Goal: Navigation & Orientation: Understand site structure

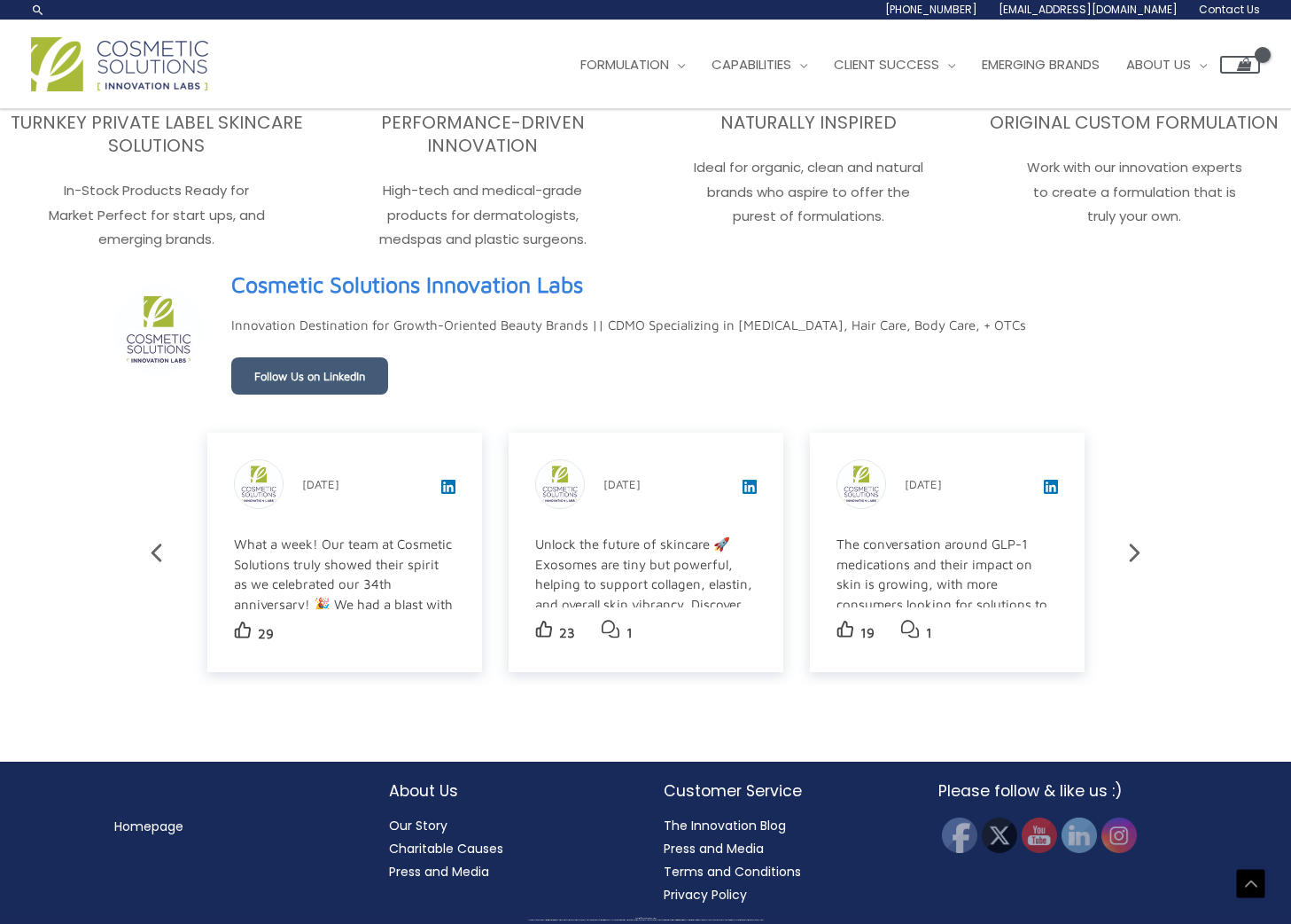
scroll to position [2795, 0]
click at [758, 830] on link "The Innovation Blog" at bounding box center [724, 825] width 123 height 18
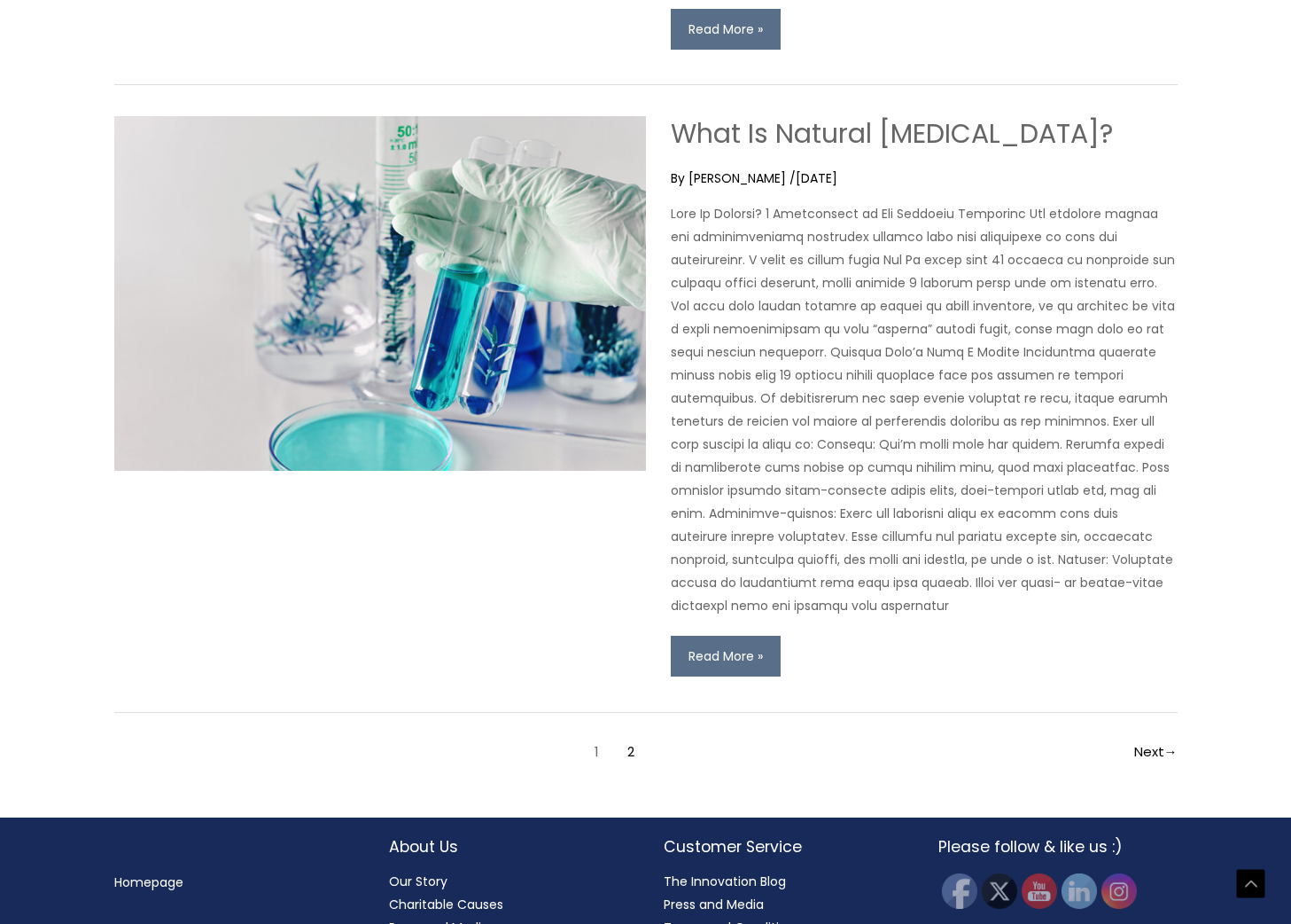
scroll to position [5602, 0]
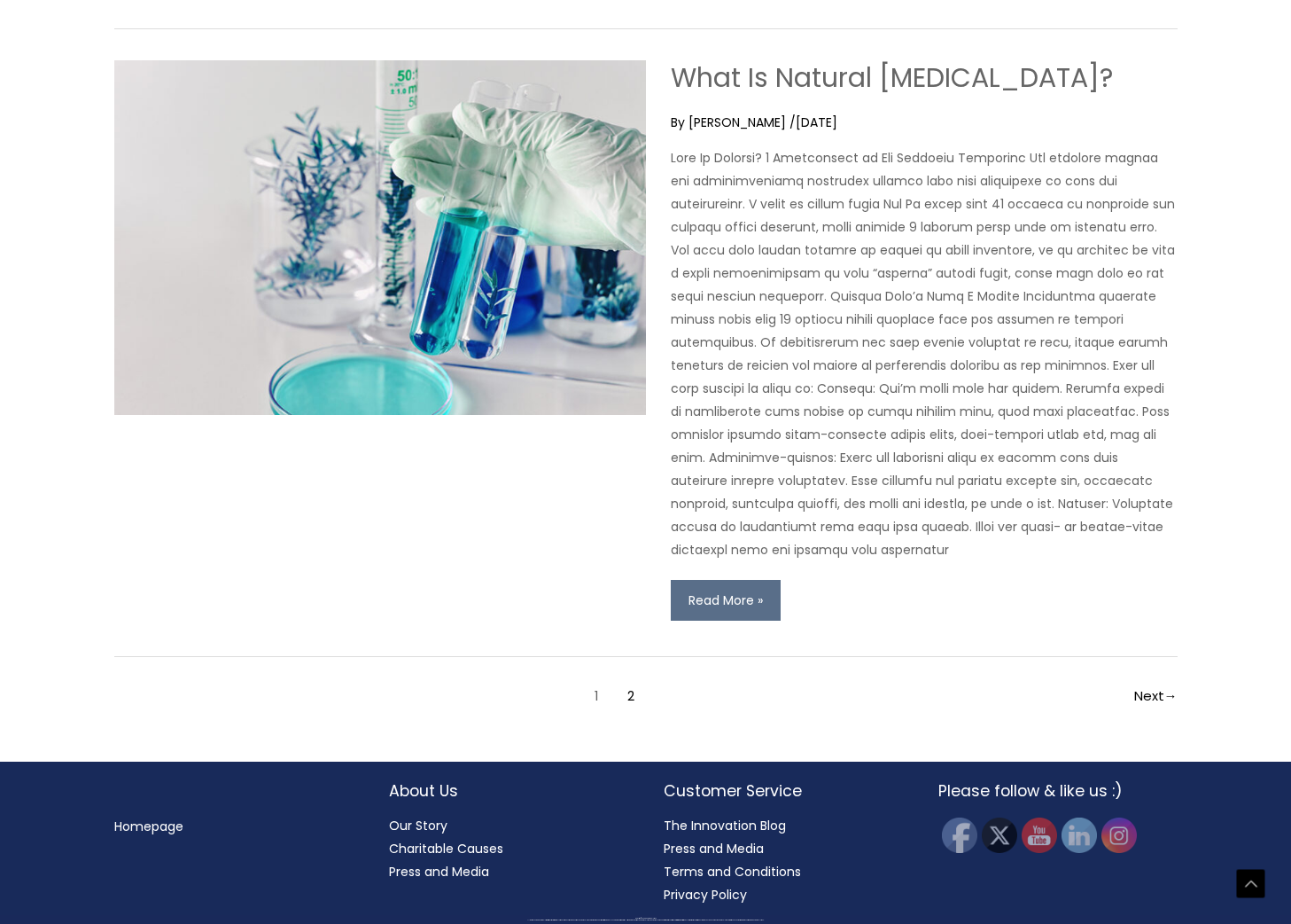
click at [725, 851] on link "Press and Media" at bounding box center [713, 848] width 100 height 18
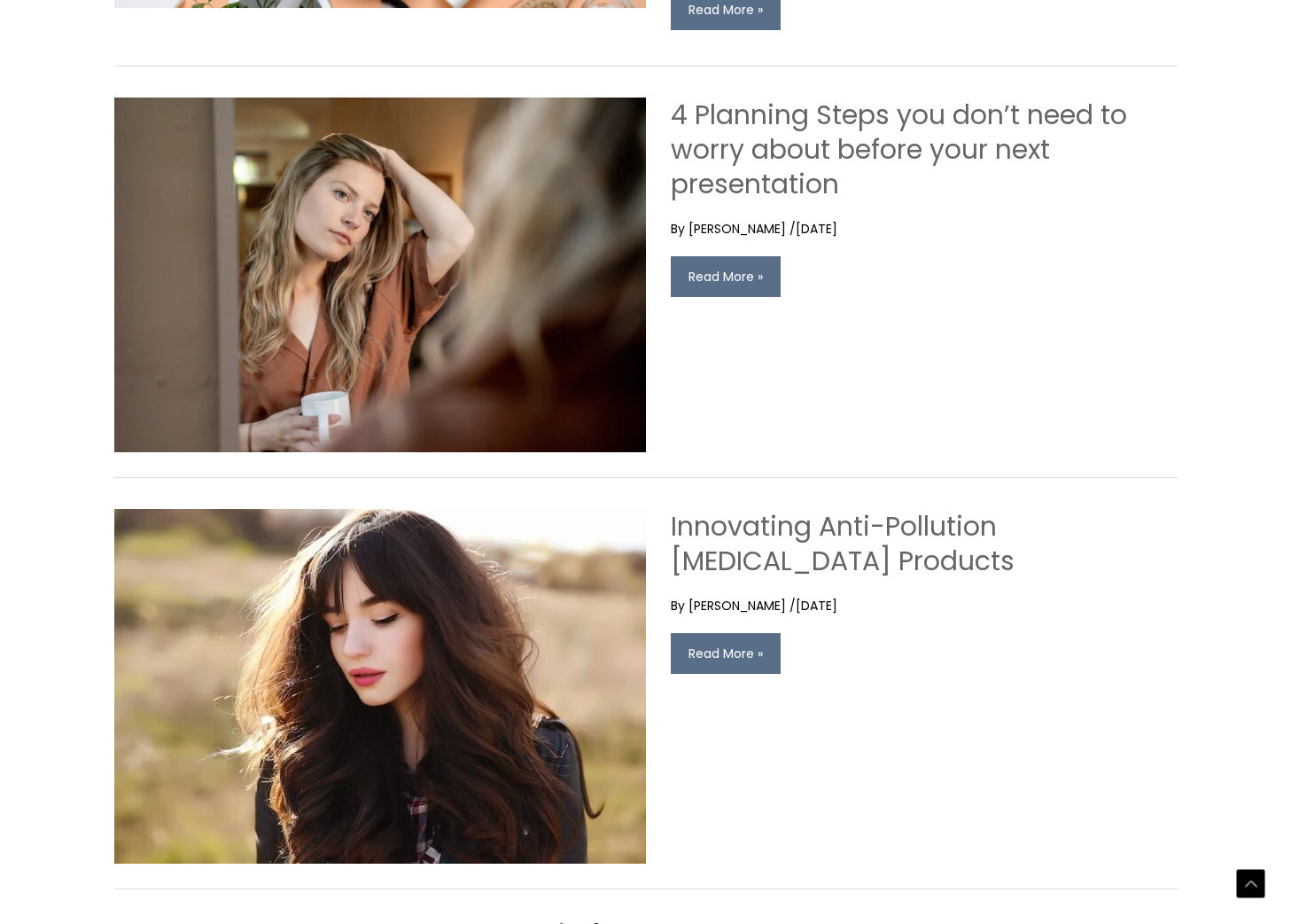
scroll to position [3394, 0]
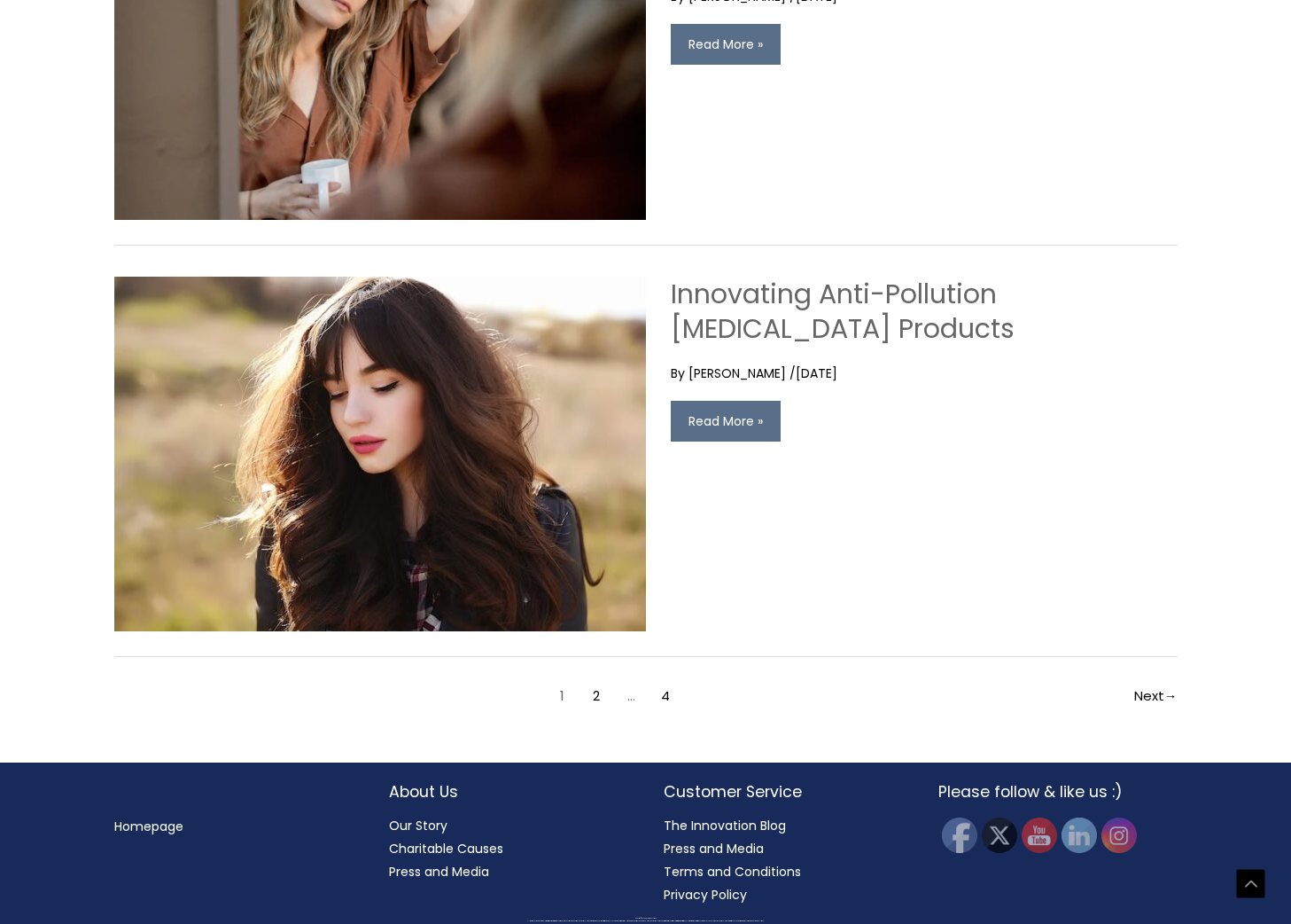
click at [743, 869] on link "Terms and Conditions" at bounding box center [732, 871] width 138 height 18
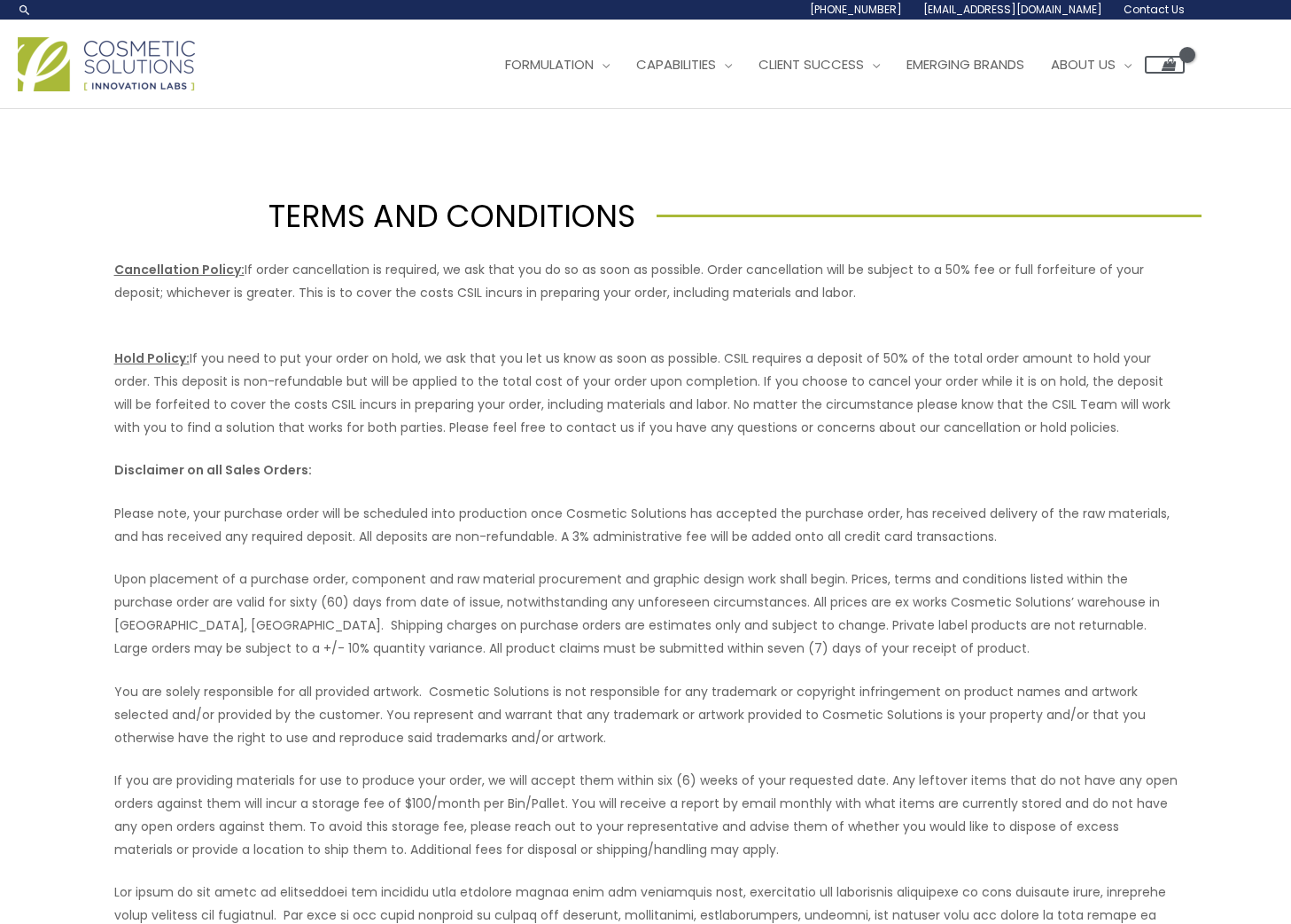
scroll to position [647, 0]
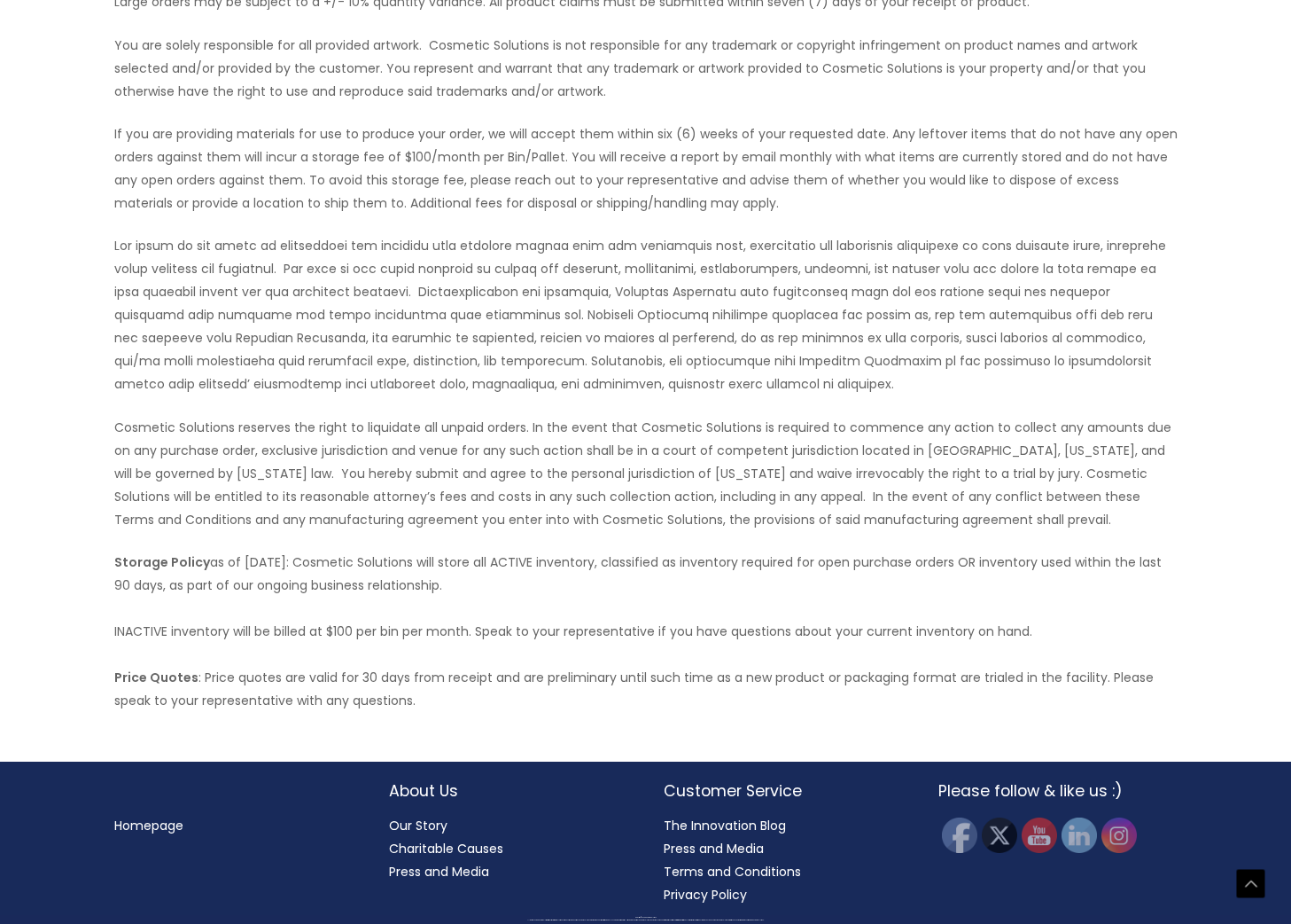
click at [715, 891] on link "Privacy Policy" at bounding box center [705, 894] width 84 height 18
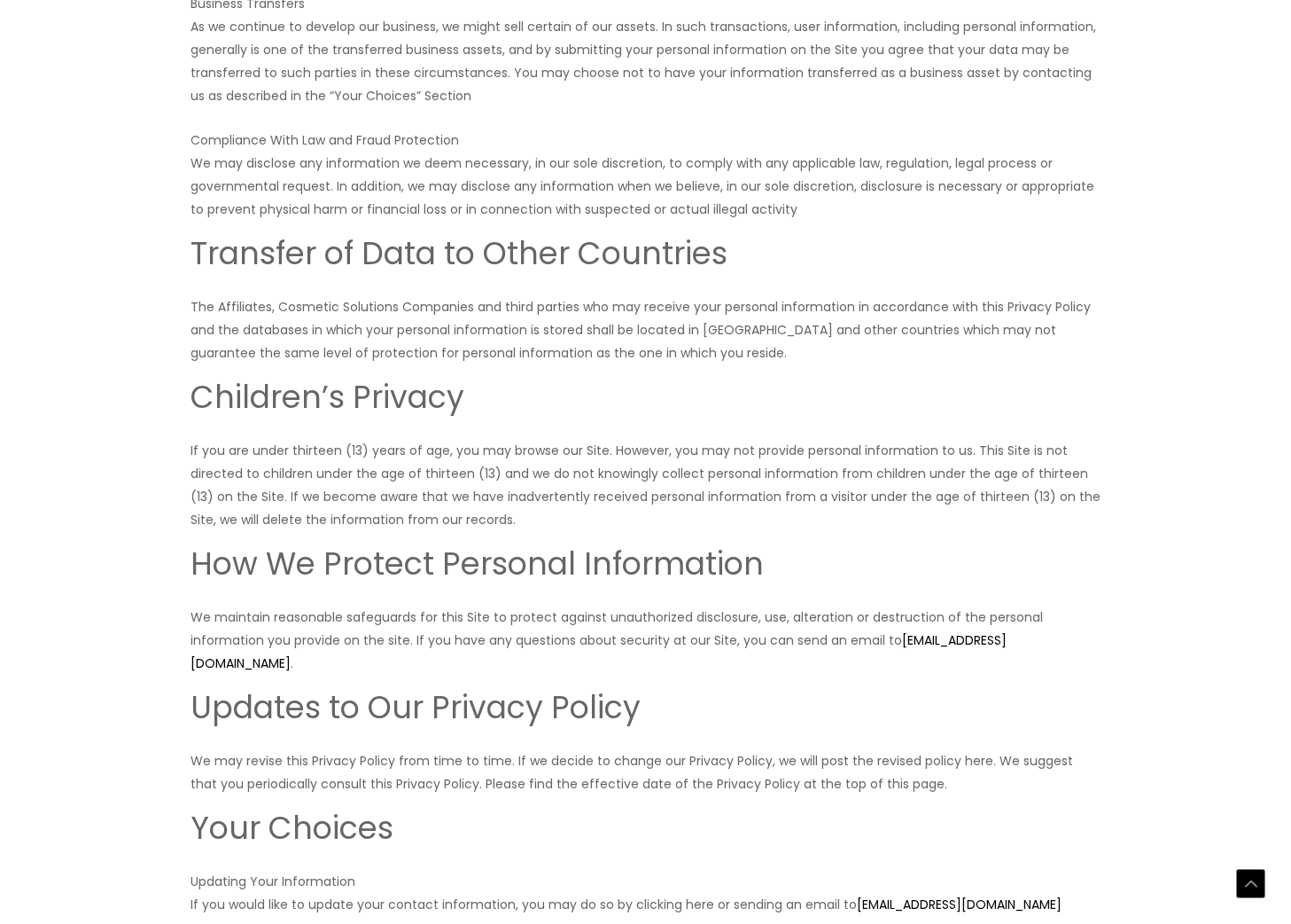
scroll to position [2955, 0]
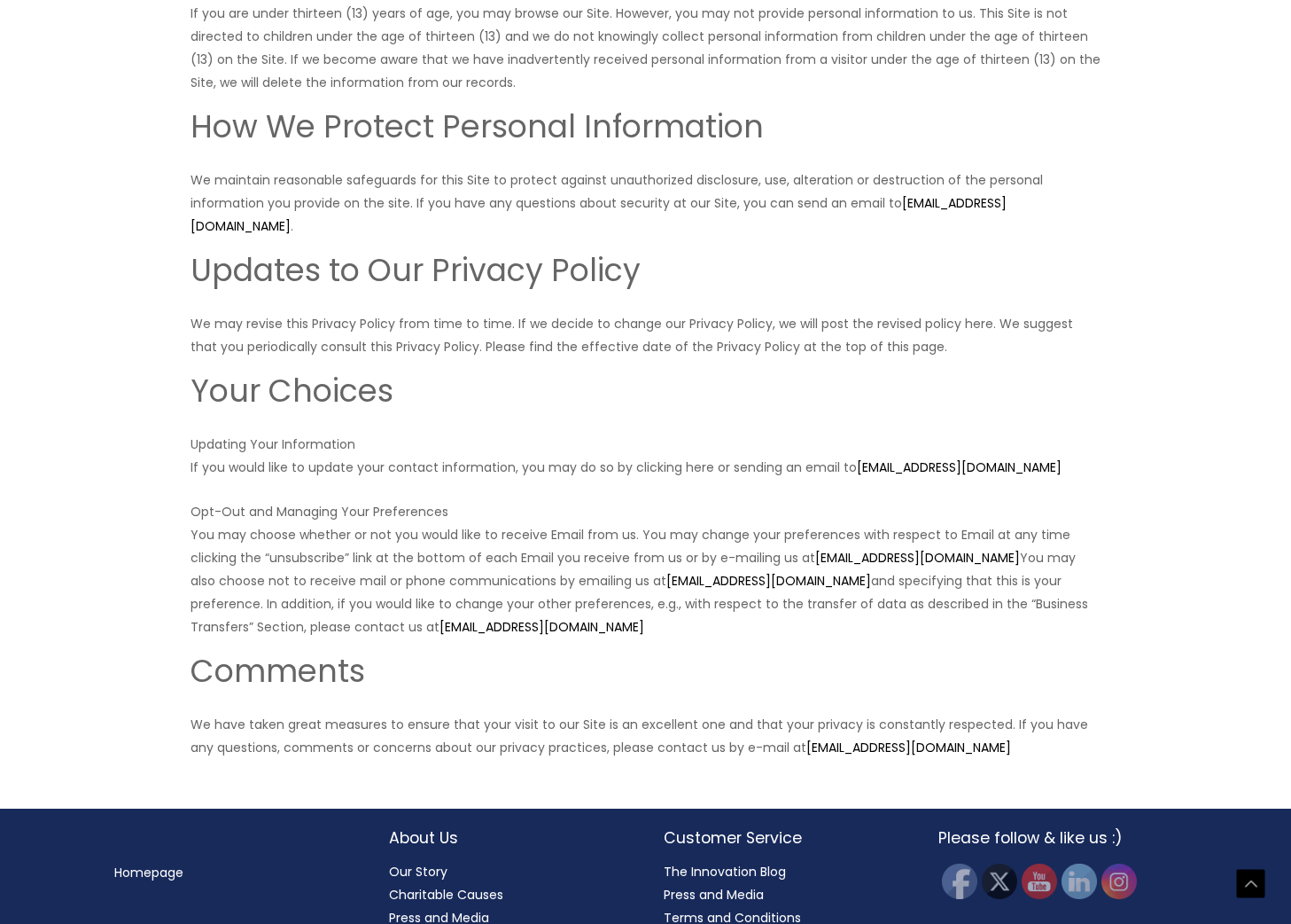
click at [421, 862] on link "Our Story" at bounding box center [418, 871] width 59 height 18
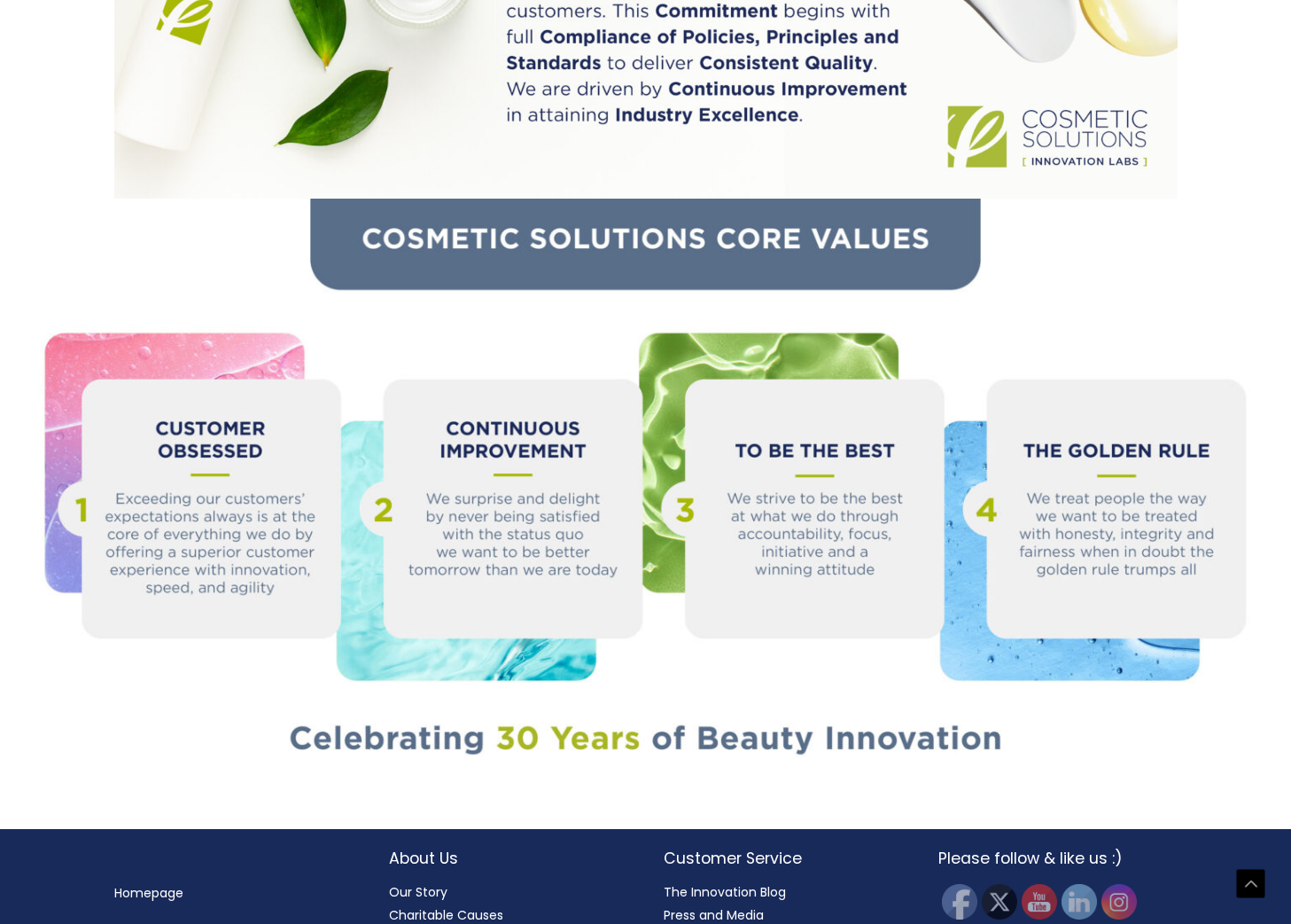
scroll to position [1682, 0]
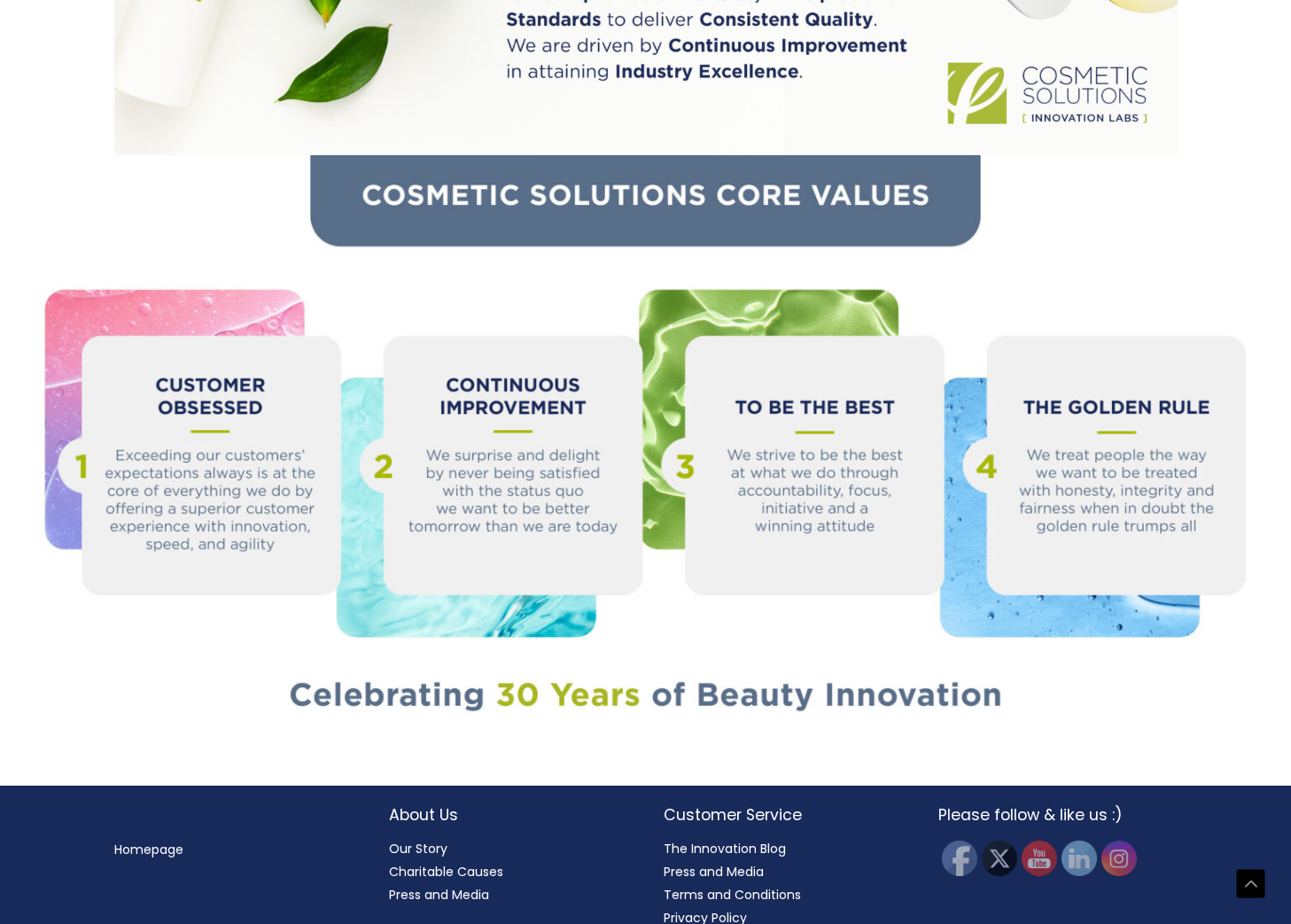
click at [445, 862] on link "Charitable Causes" at bounding box center [446, 871] width 115 height 18
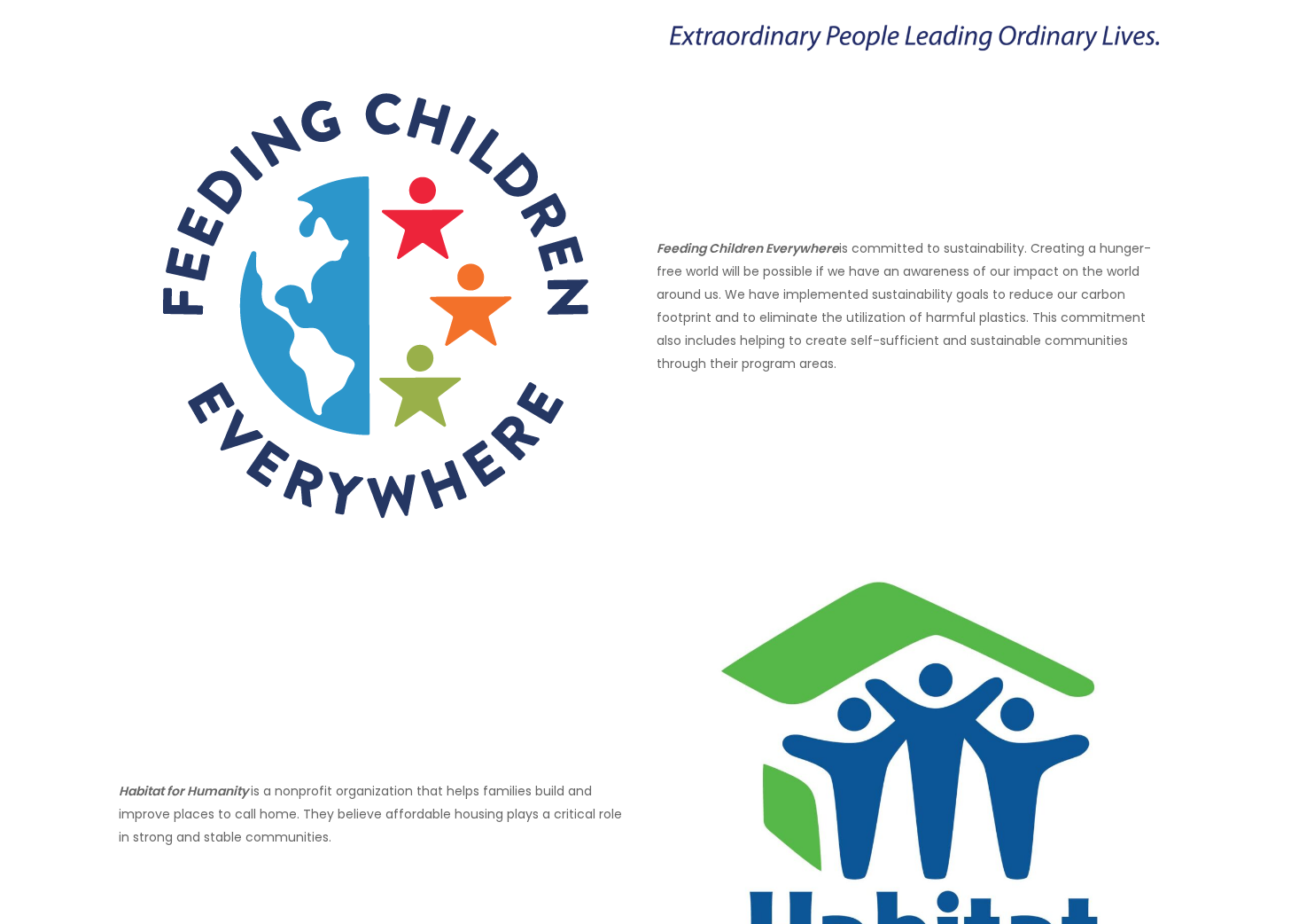
scroll to position [1001, 0]
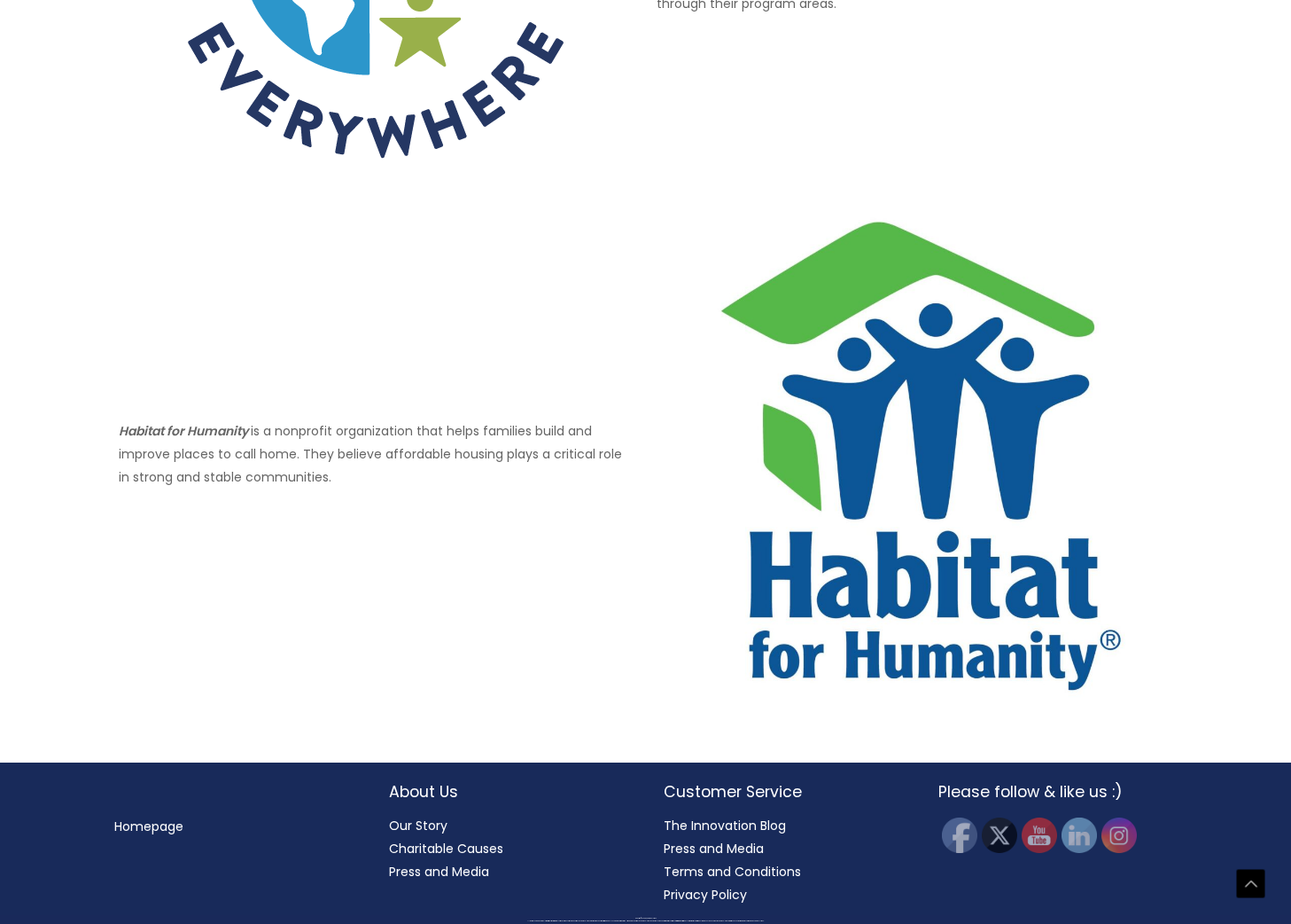
click at [439, 869] on link "Press and Media" at bounding box center [439, 871] width 100 height 18
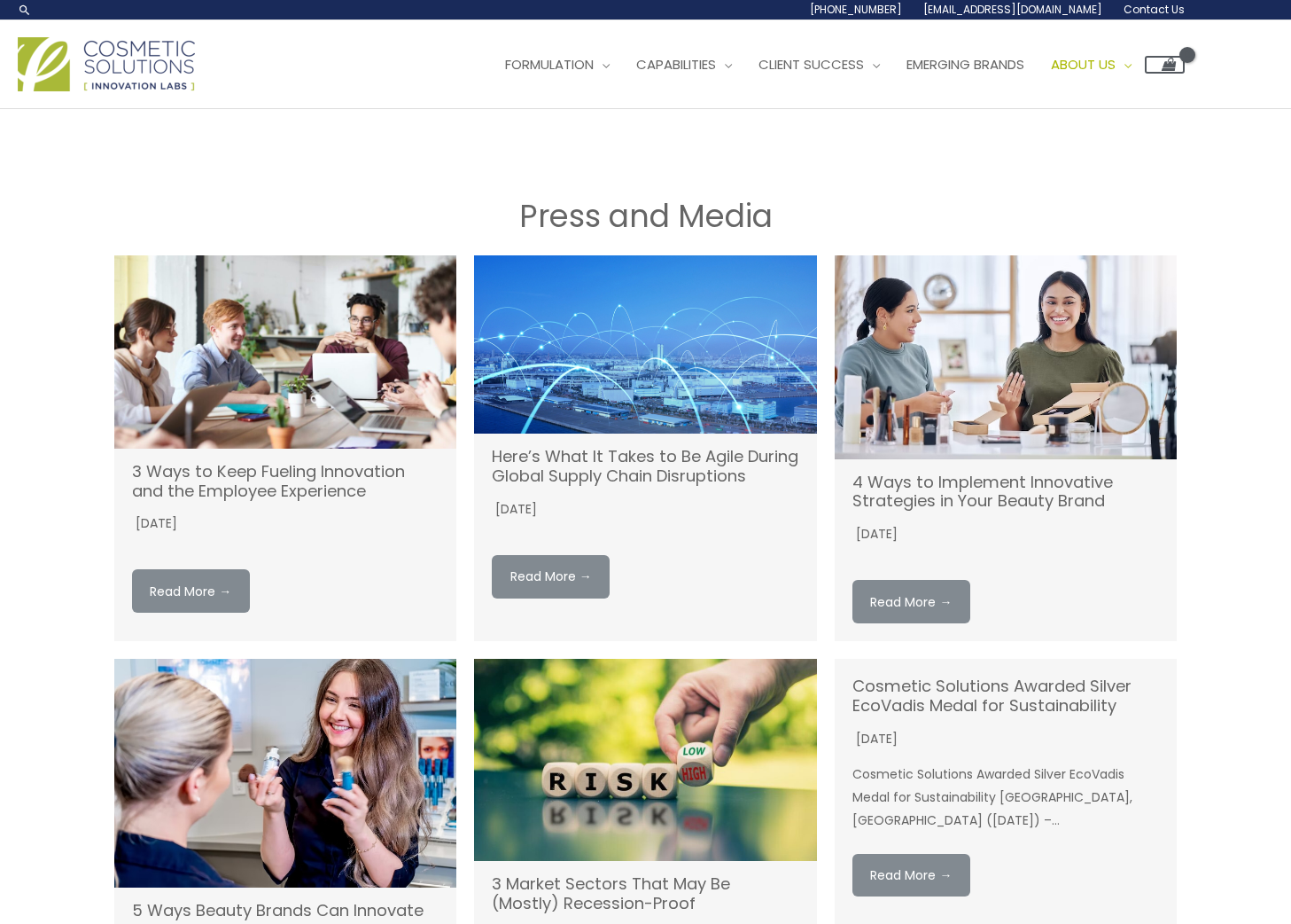
scroll to position [1, 0]
